Goal: Transaction & Acquisition: Purchase product/service

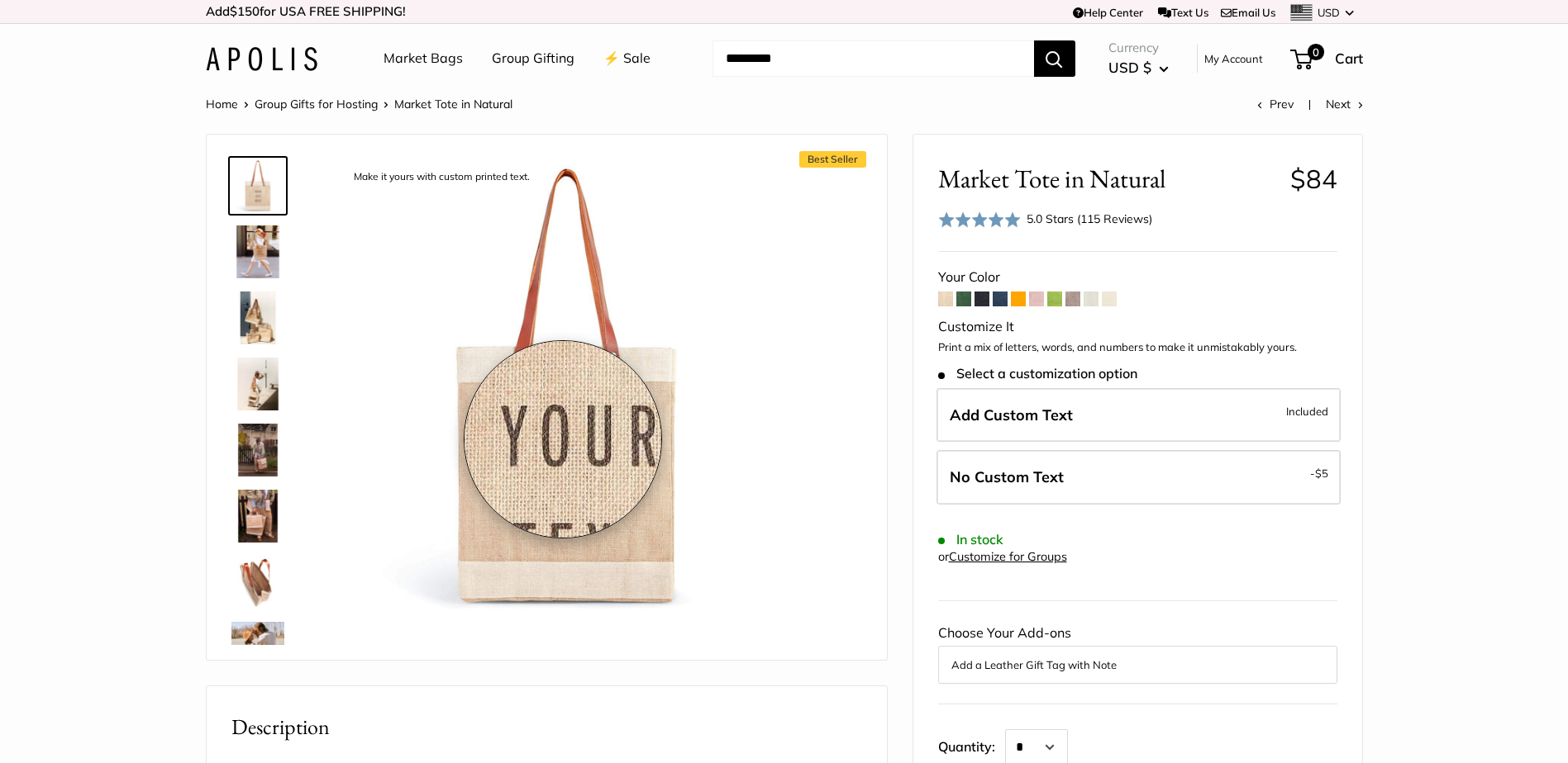
click at [563, 440] on img at bounding box center [567, 387] width 457 height 456
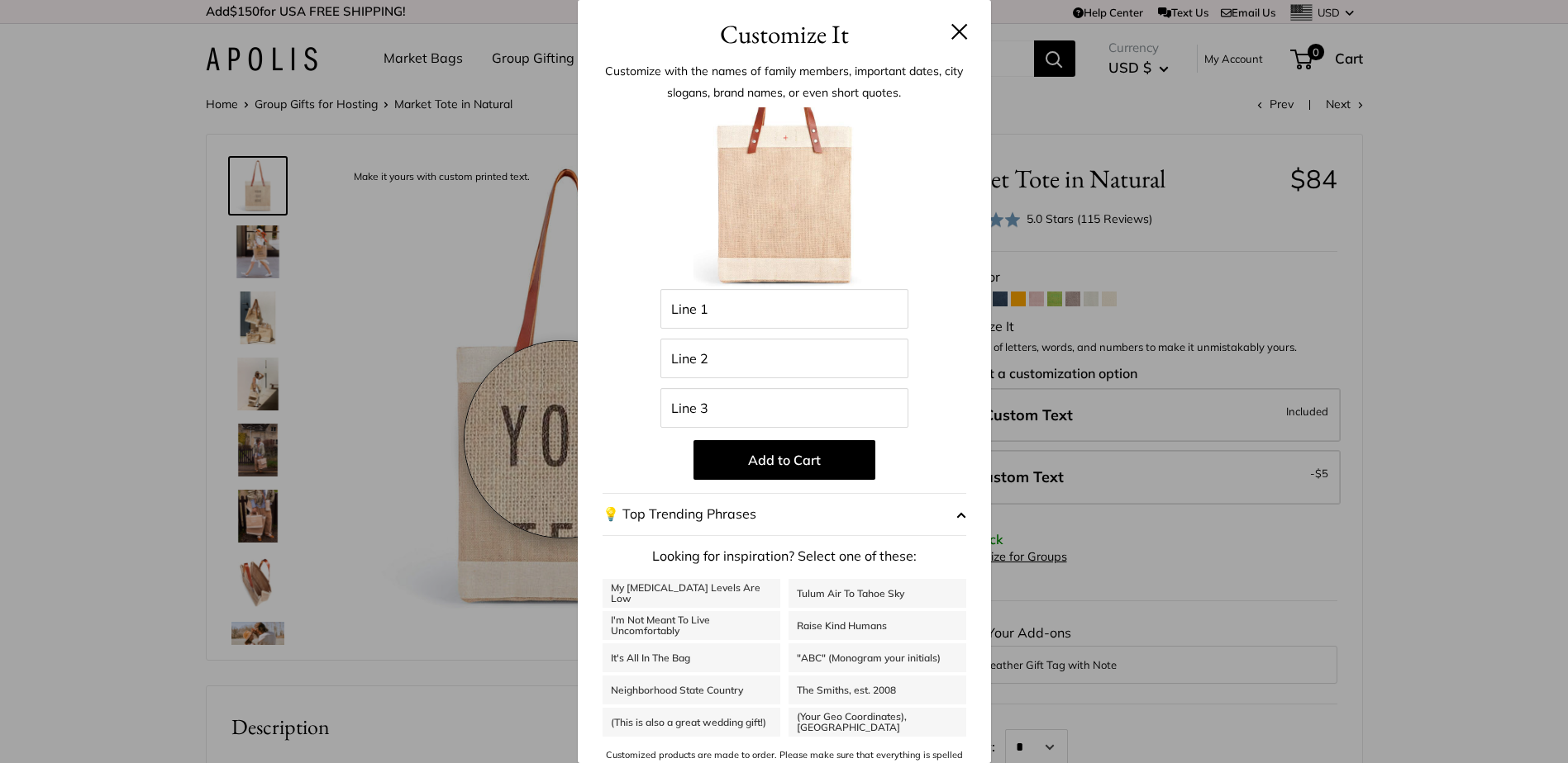
scroll to position [164, 0]
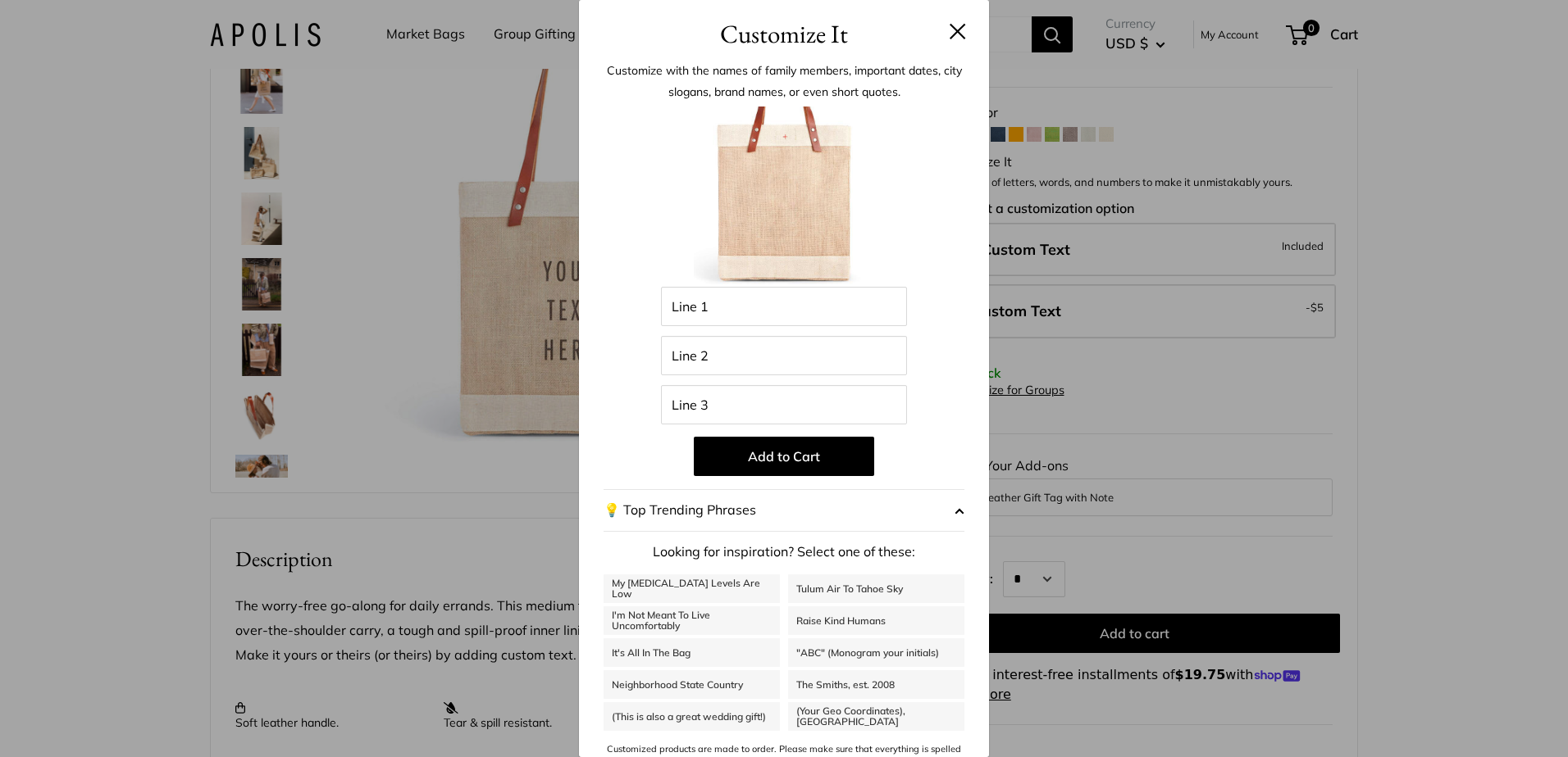
click at [783, 200] on img at bounding box center [784, 197] width 181 height 180
click at [953, 30] on header "Customize It" at bounding box center [783, 27] width 410 height 53
click at [765, 194] on img at bounding box center [784, 197] width 181 height 180
click at [950, 29] on button at bounding box center [958, 31] width 16 height 16
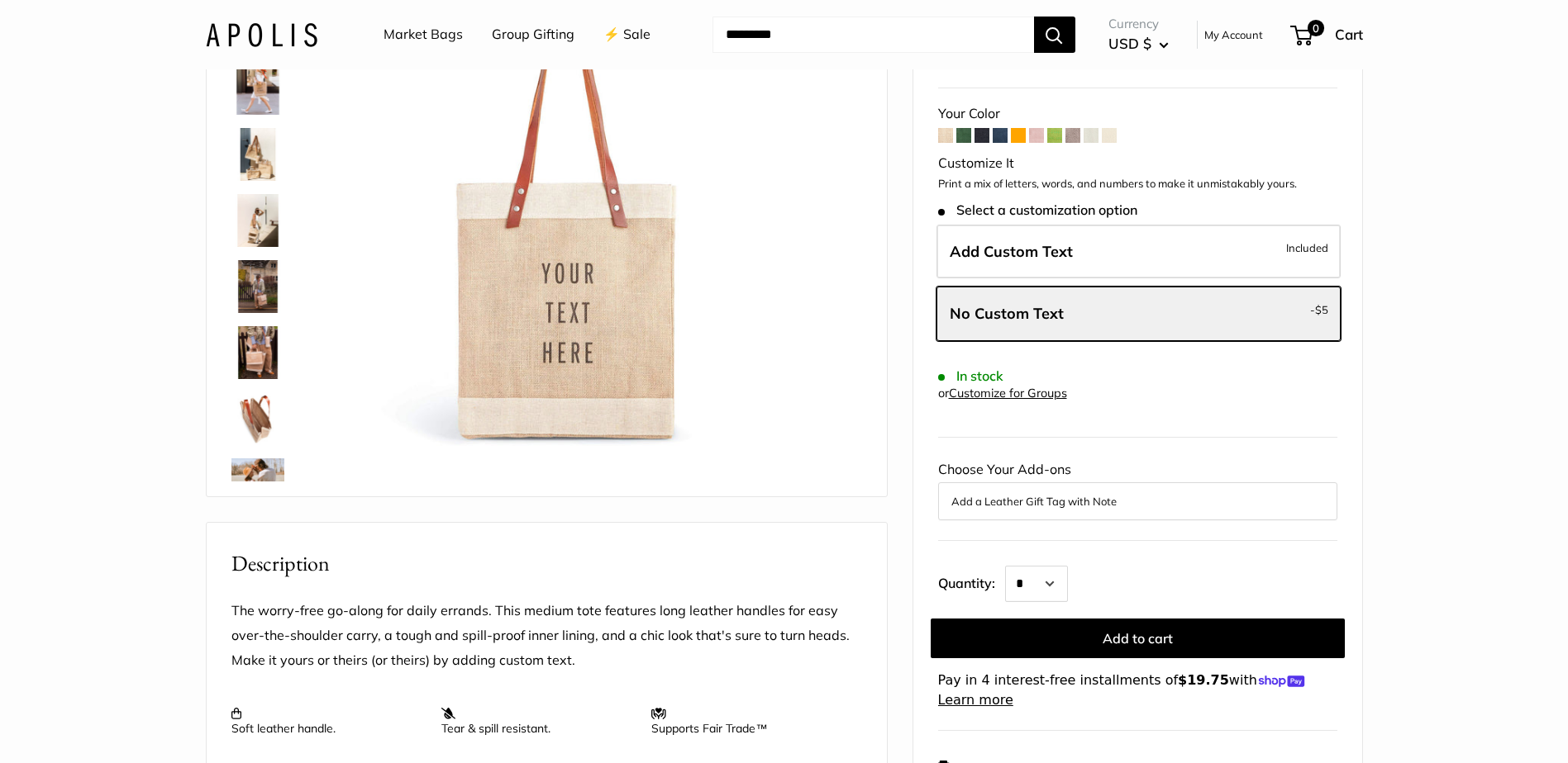
scroll to position [0, 0]
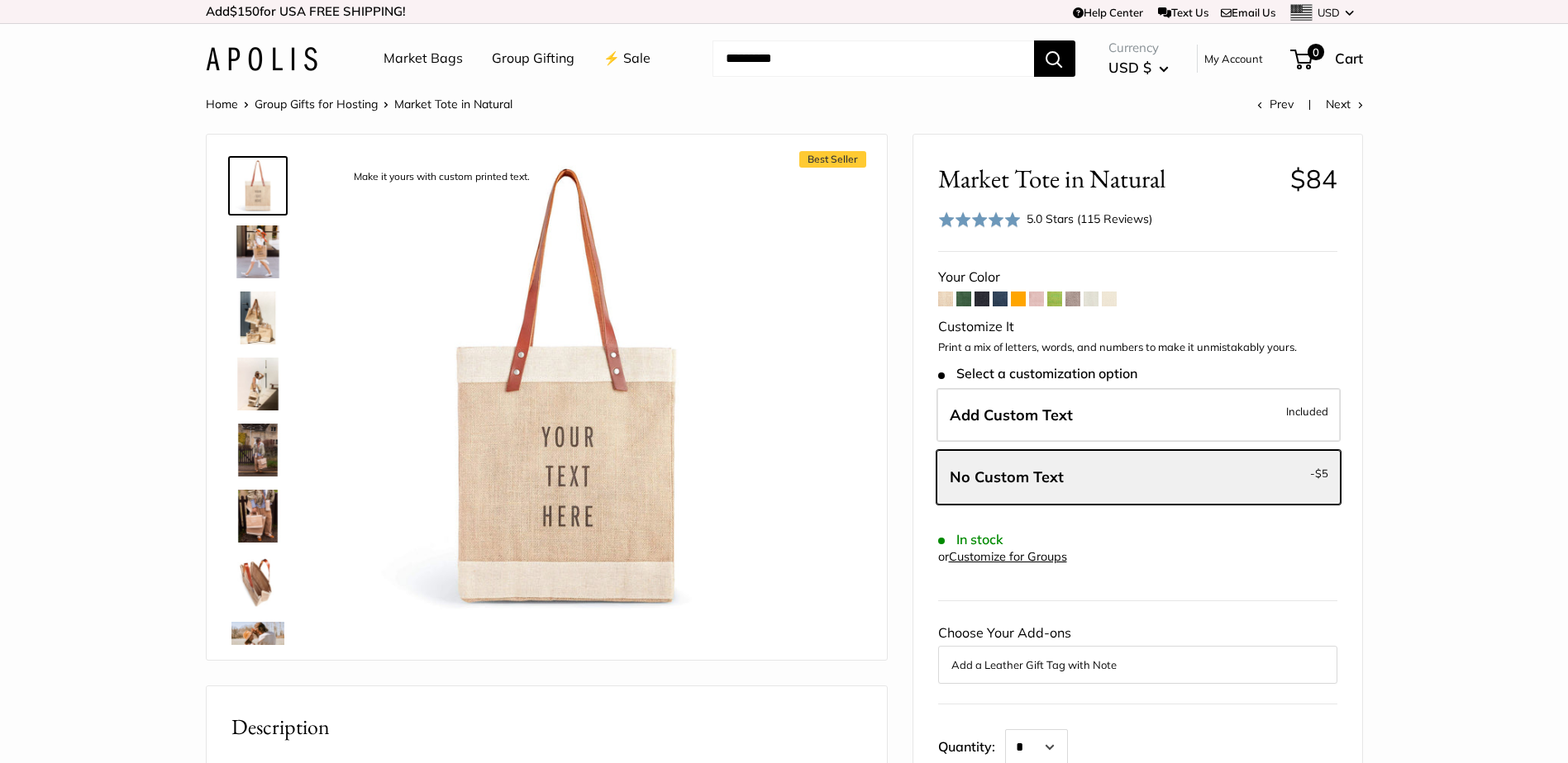
click at [254, 581] on img at bounding box center [257, 582] width 53 height 53
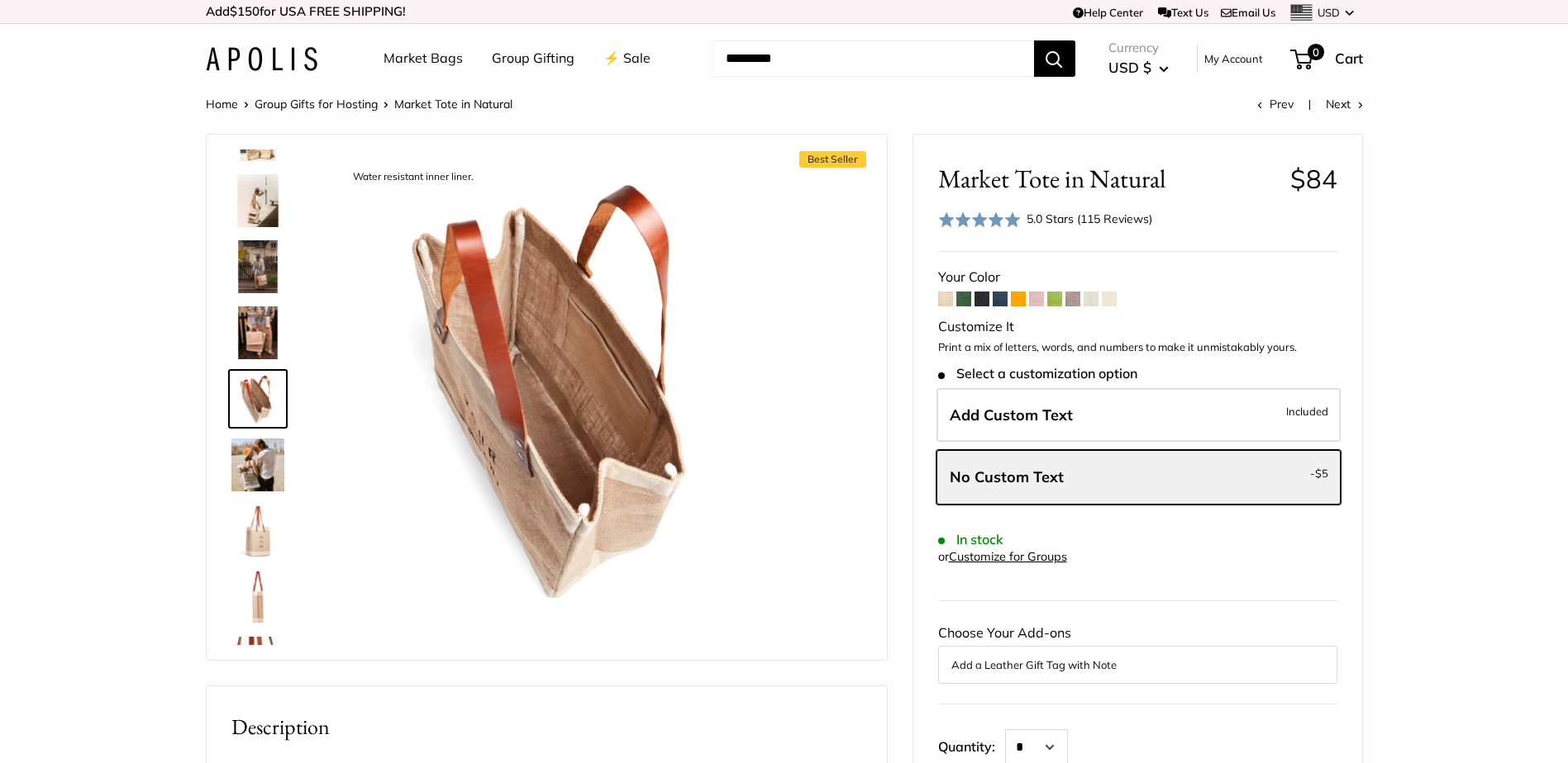
scroll to position [182, 0]
click at [254, 529] on img at bounding box center [257, 533] width 53 height 53
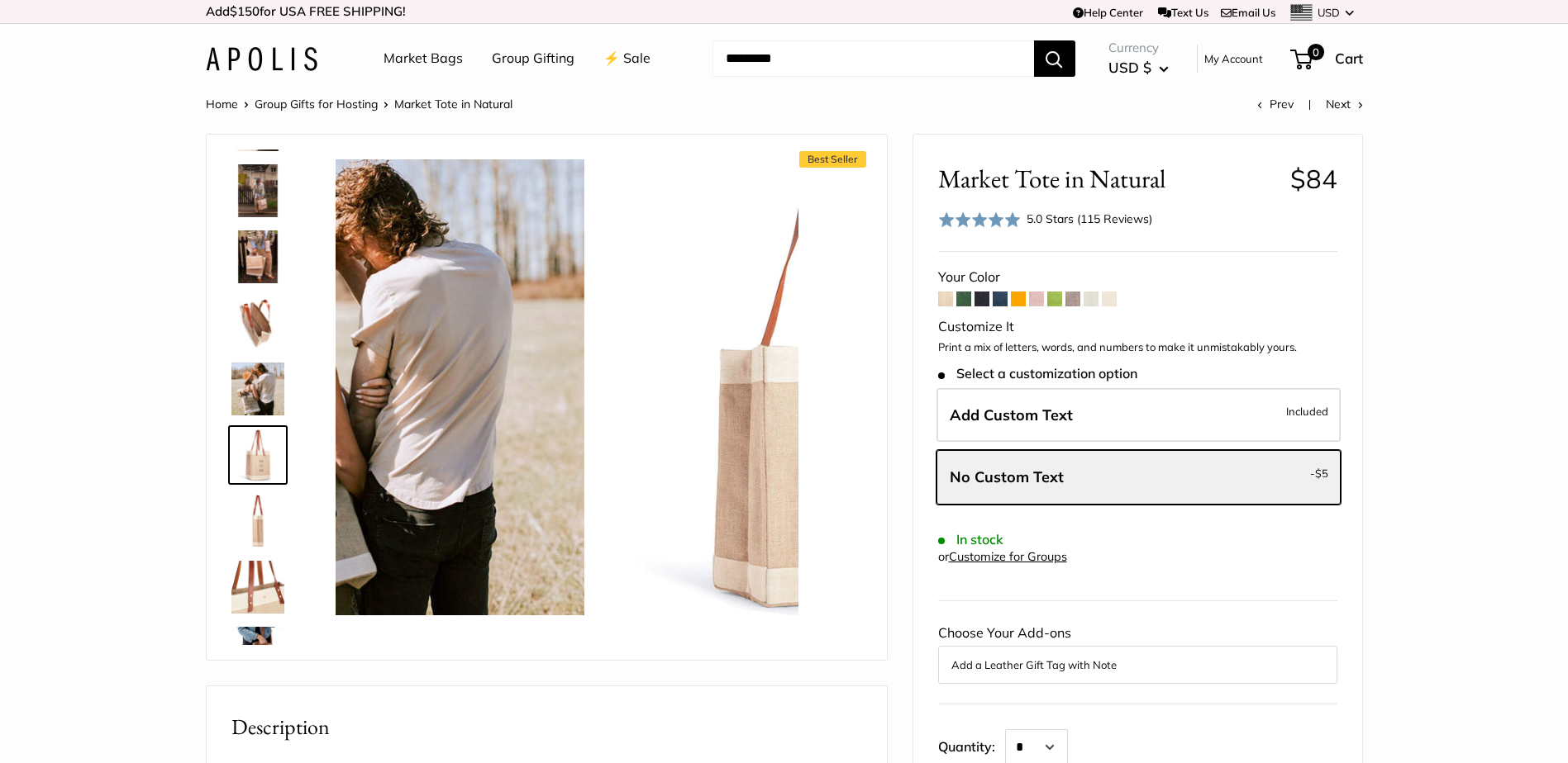
scroll to position [315, 0]
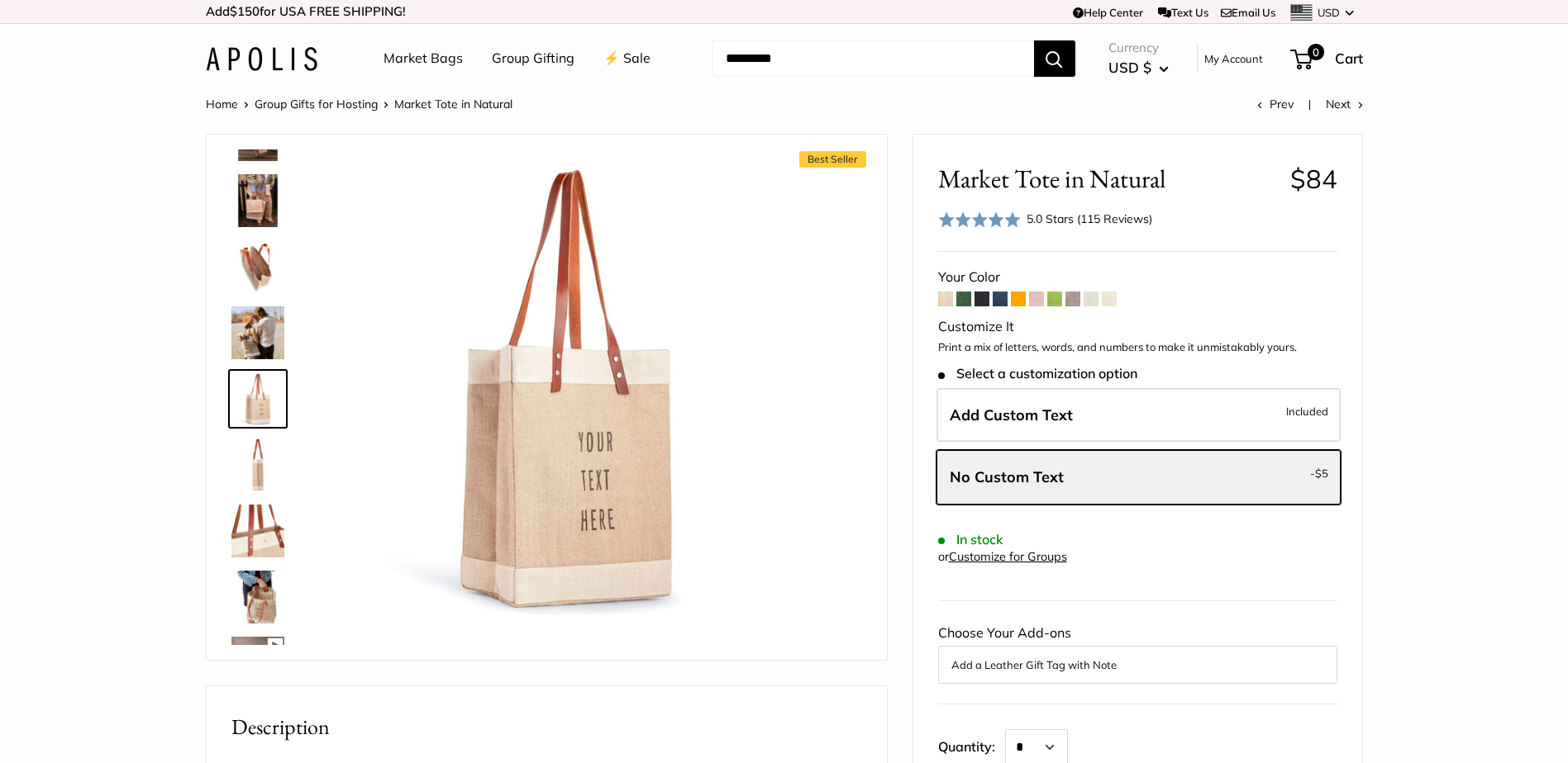
click at [258, 525] on img at bounding box center [257, 531] width 53 height 53
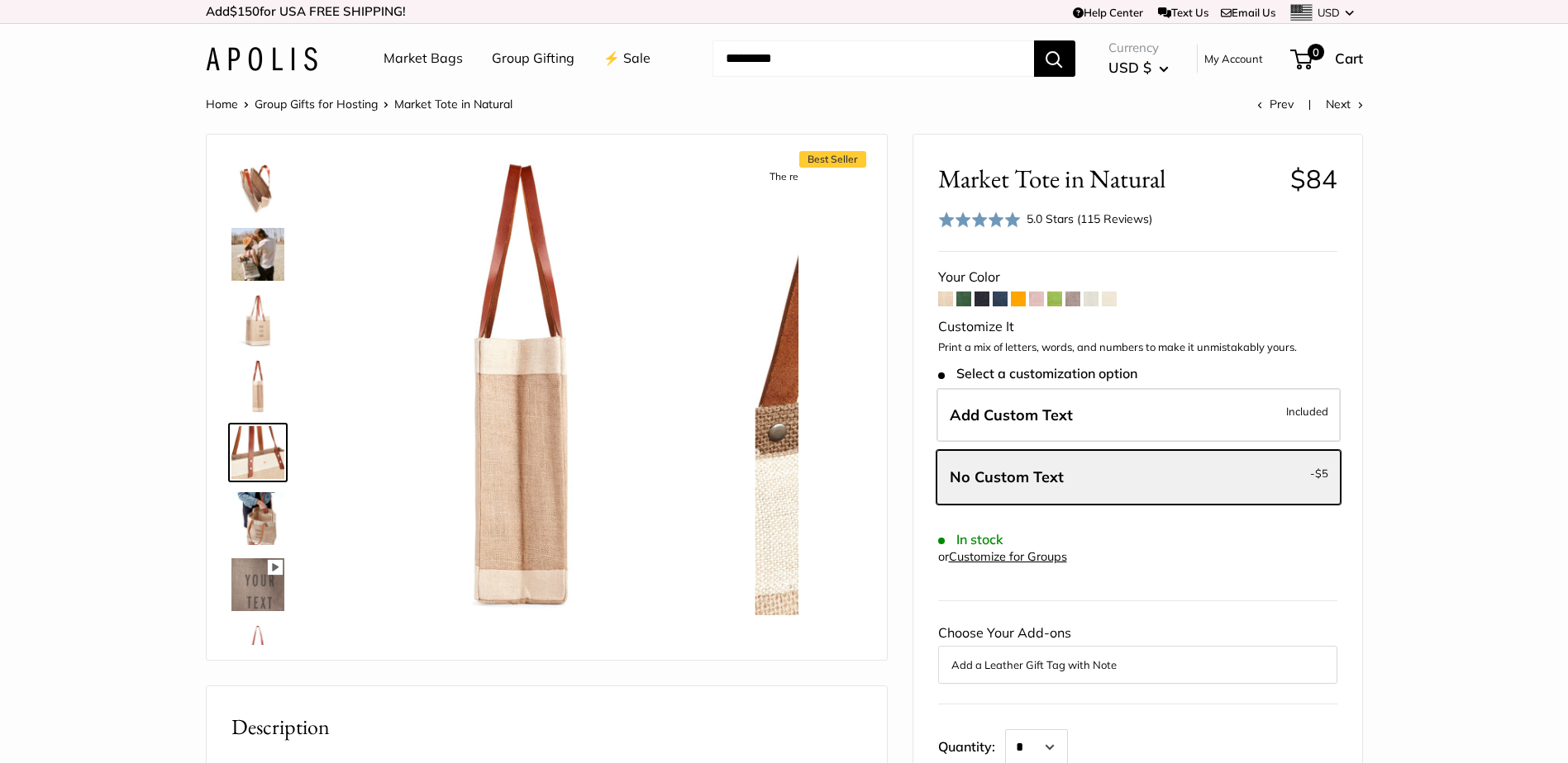
scroll to position [448, 0]
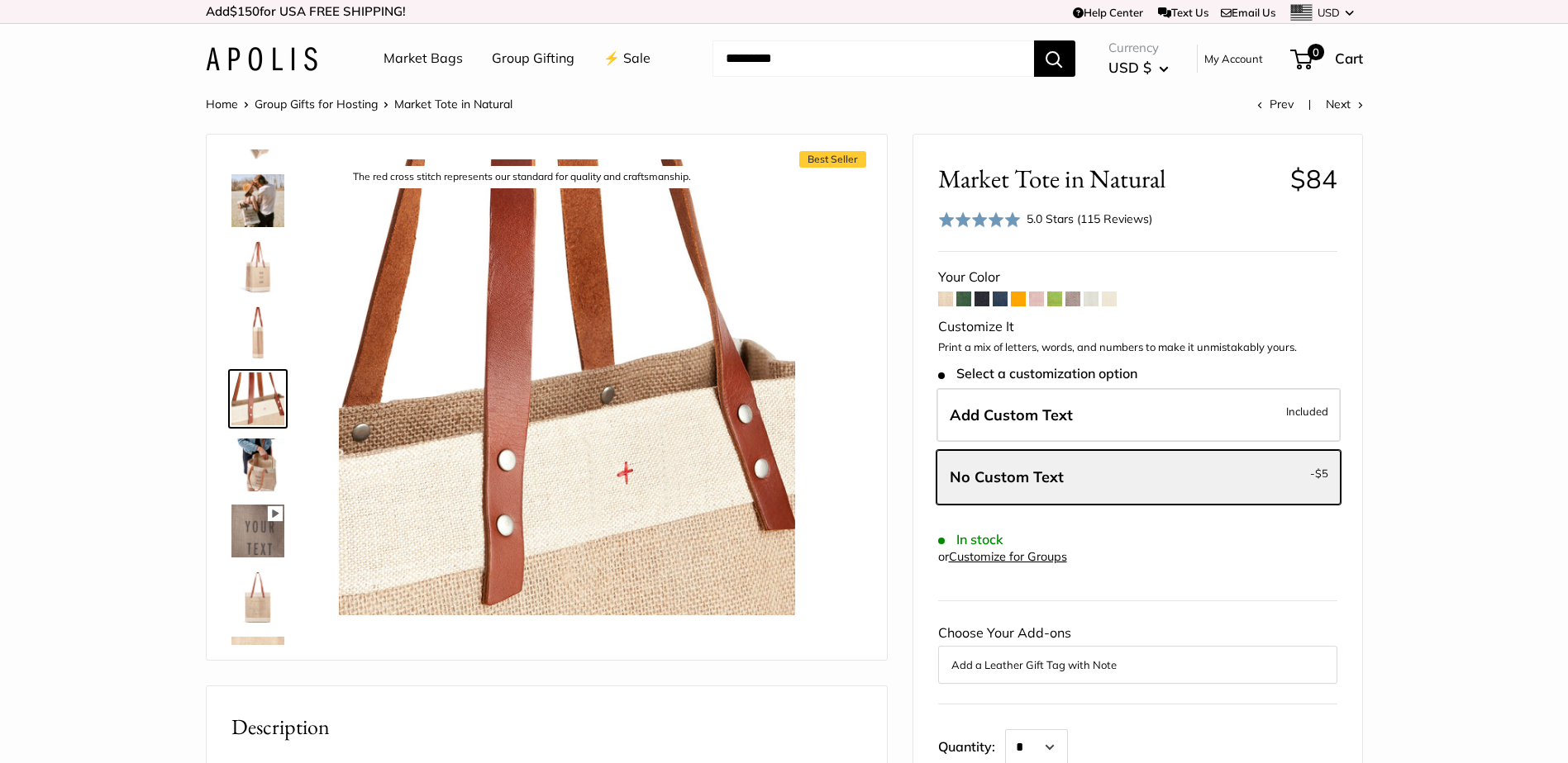
click at [256, 279] on img at bounding box center [257, 267] width 53 height 53
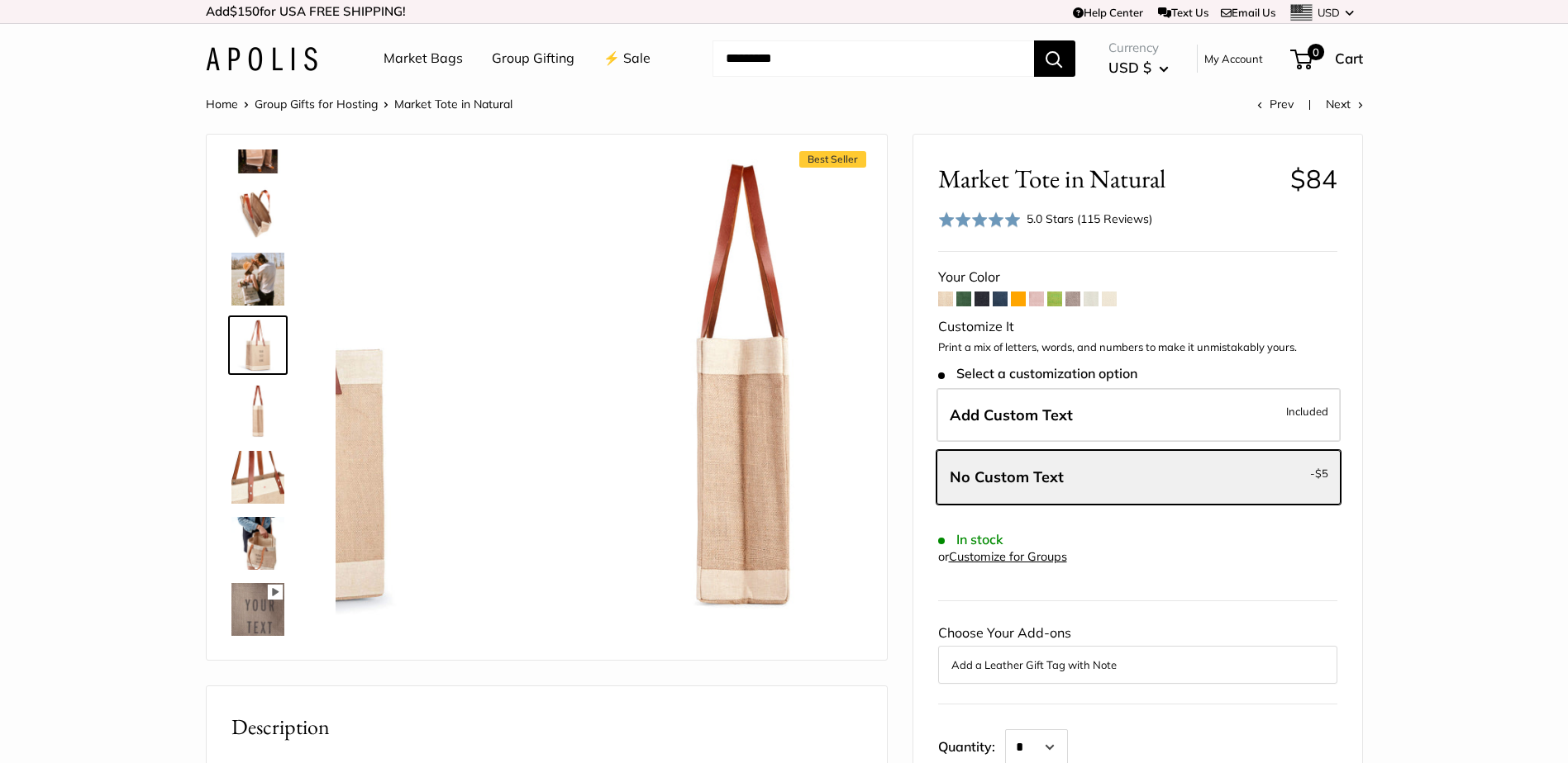
scroll to position [315, 0]
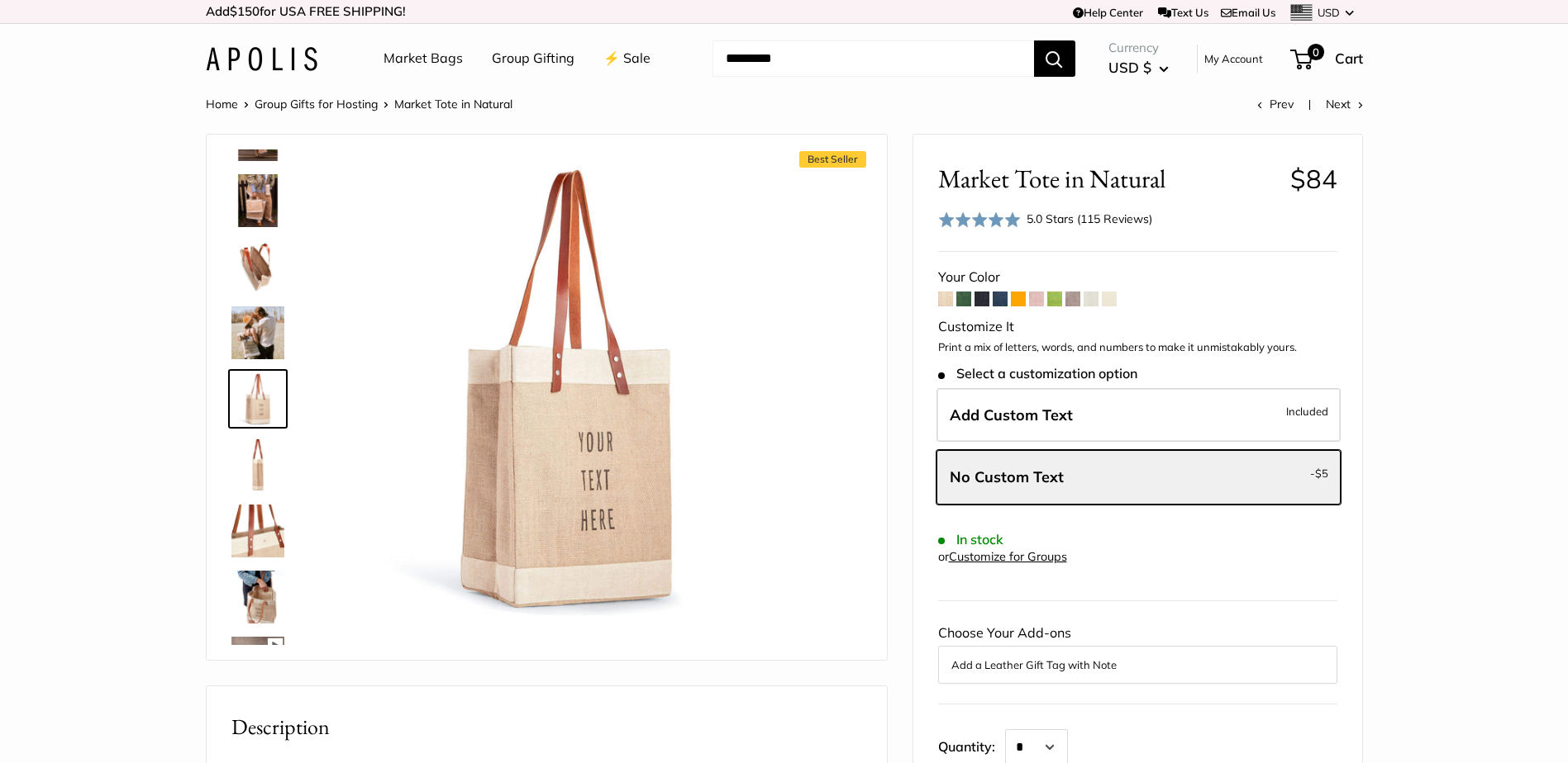
click at [275, 171] on link at bounding box center [257, 200] width 60 height 60
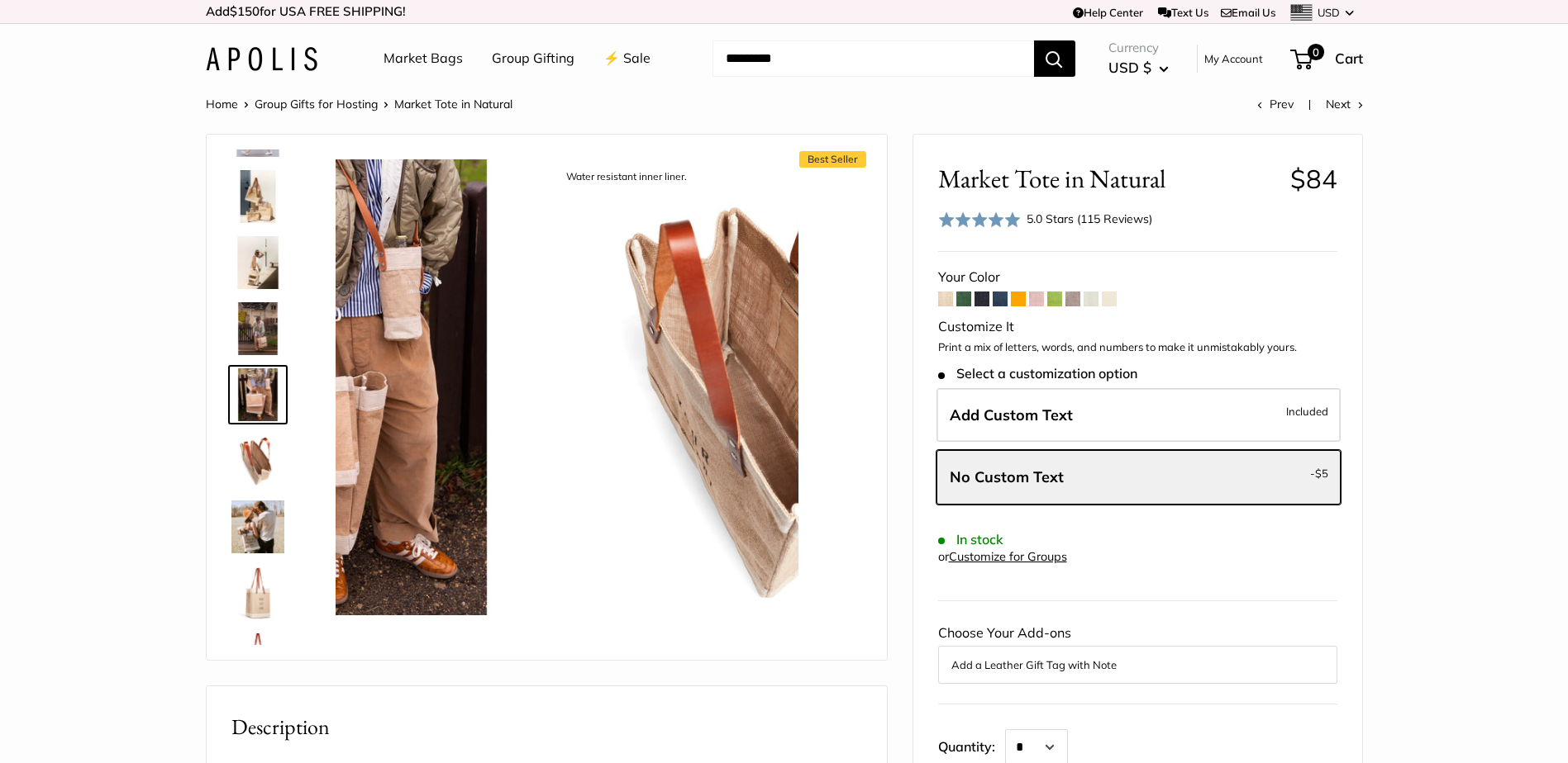
scroll to position [117, 0]
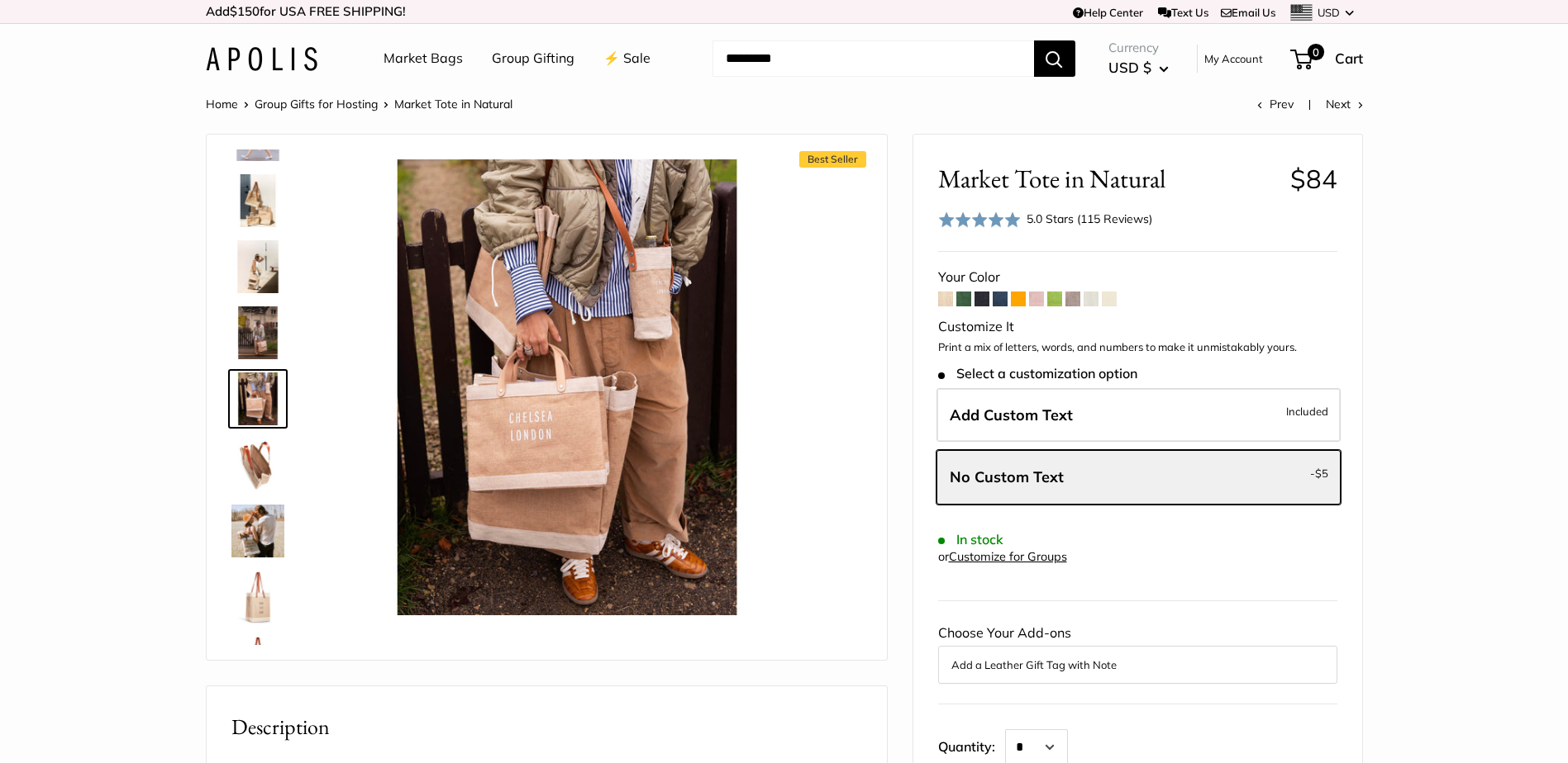
click at [264, 256] on img at bounding box center [257, 267] width 53 height 53
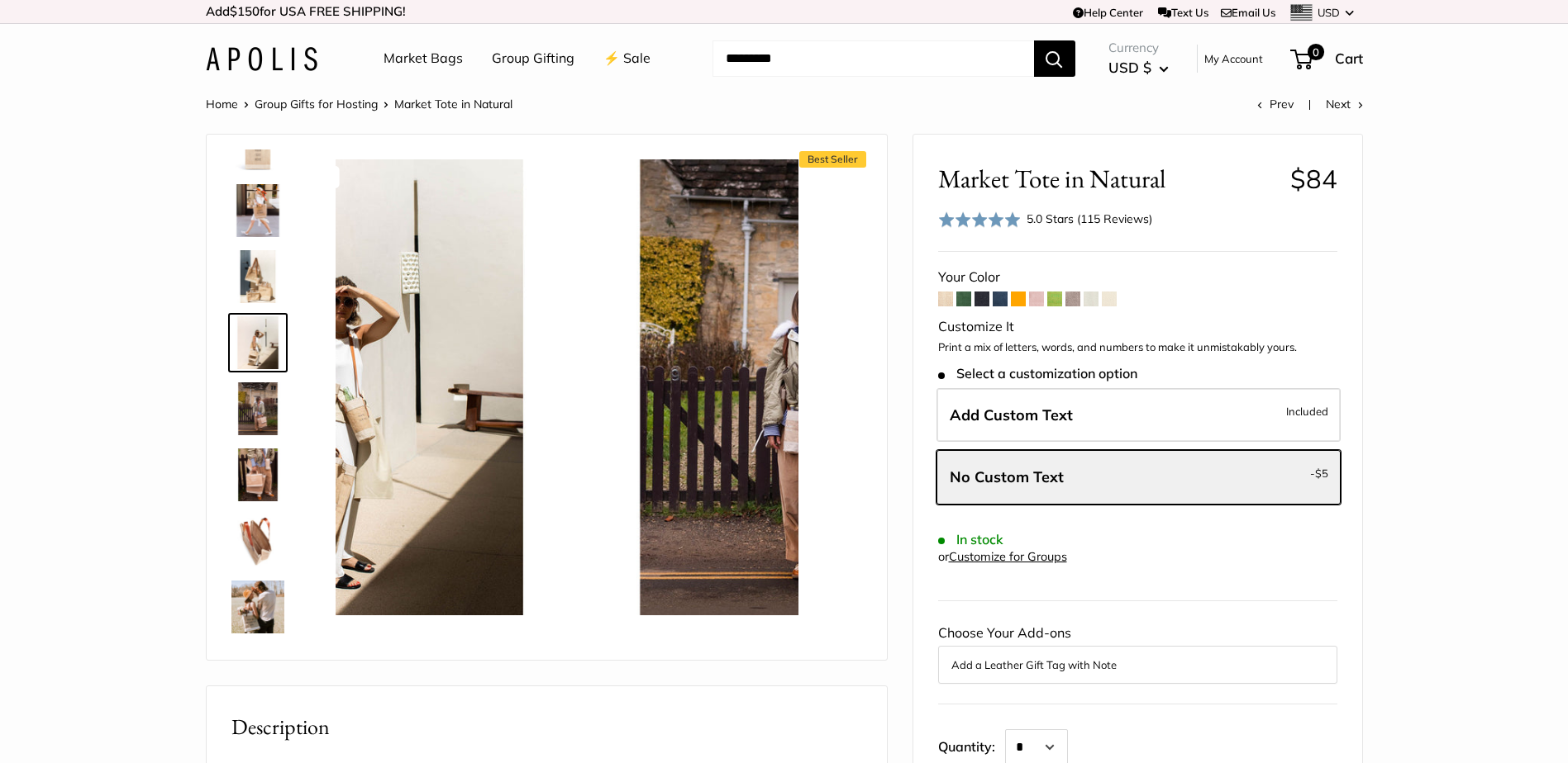
scroll to position [0, 0]
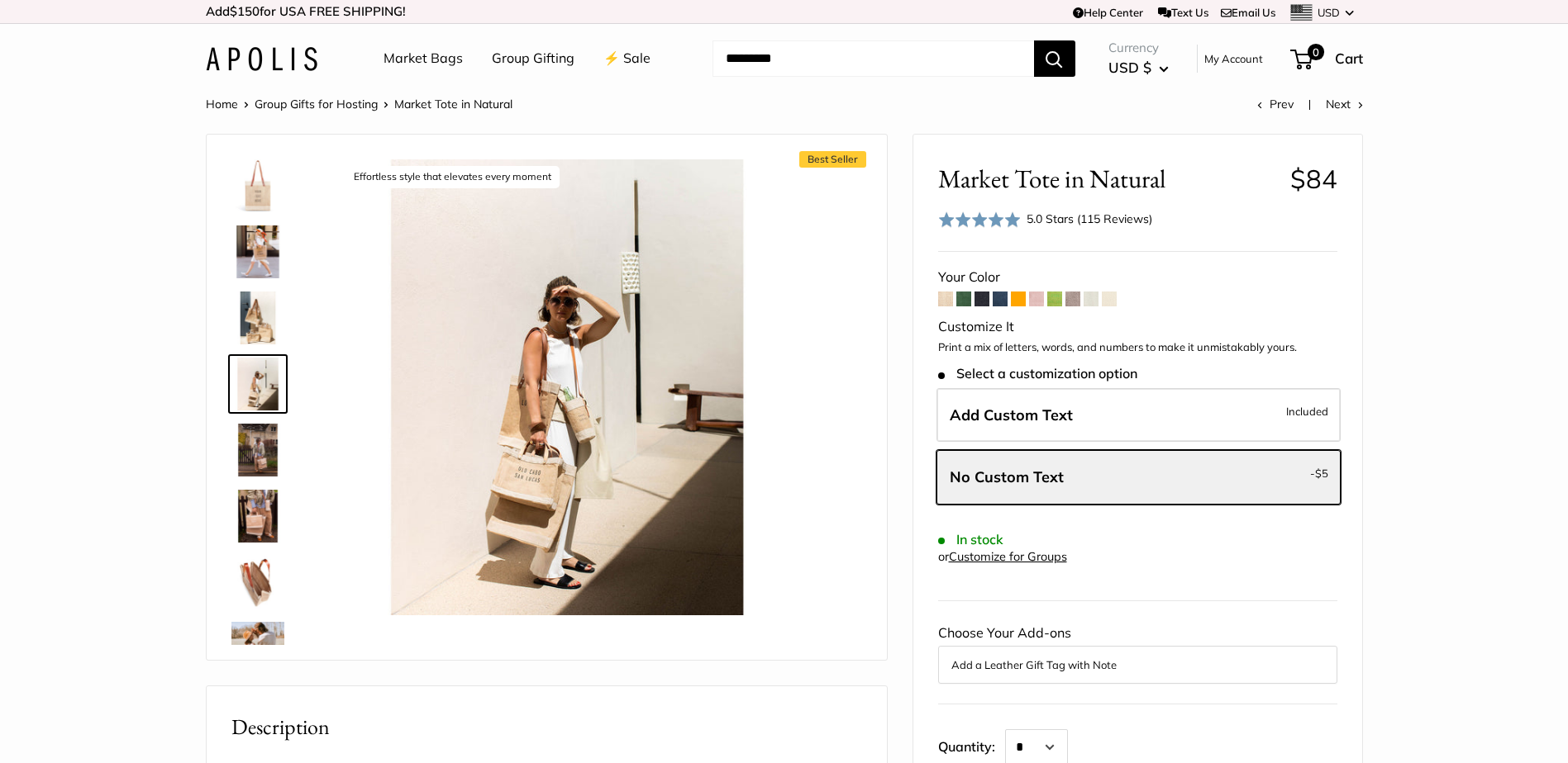
click at [260, 189] on img at bounding box center [257, 185] width 53 height 53
